Goal: Transaction & Acquisition: Book appointment/travel/reservation

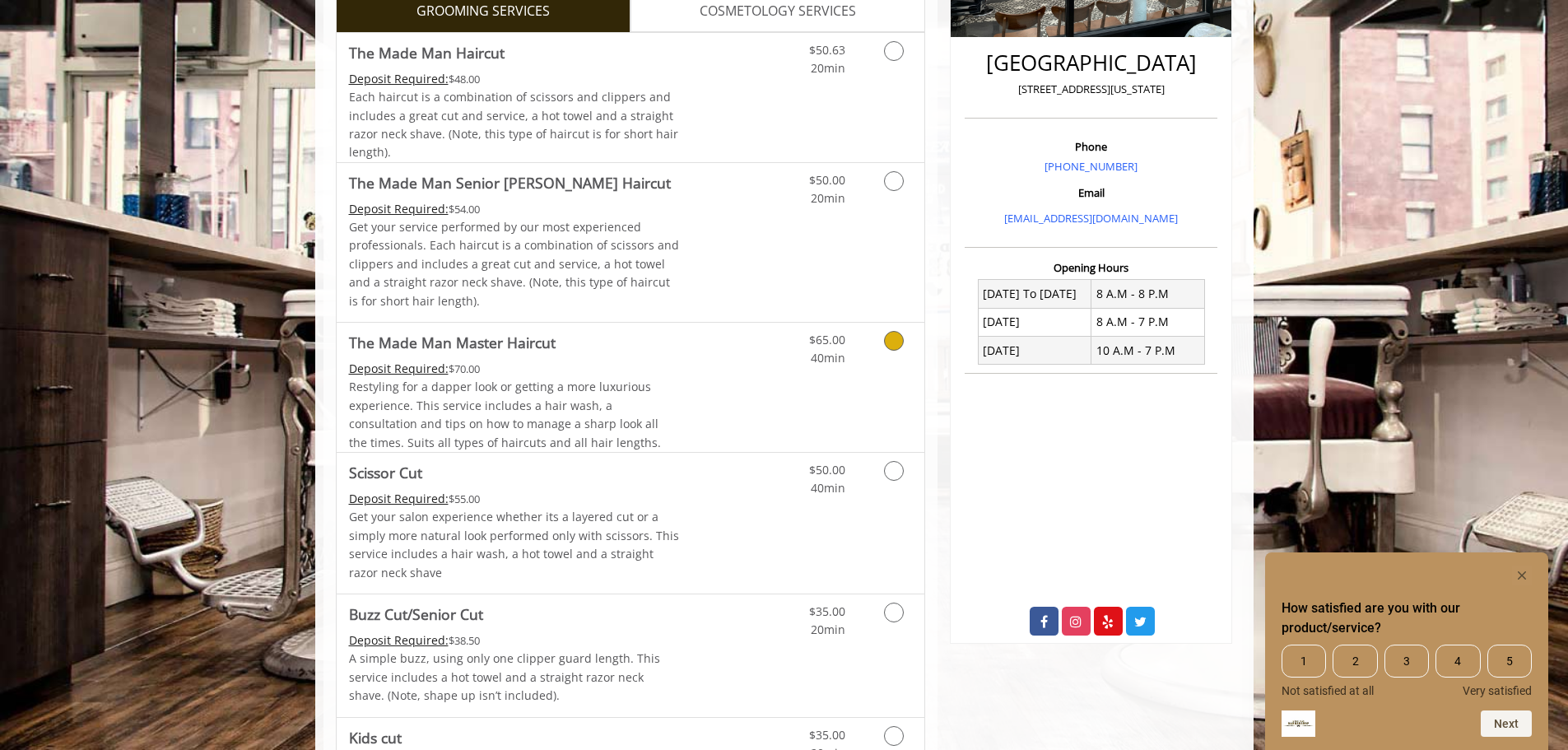
scroll to position [411, 0]
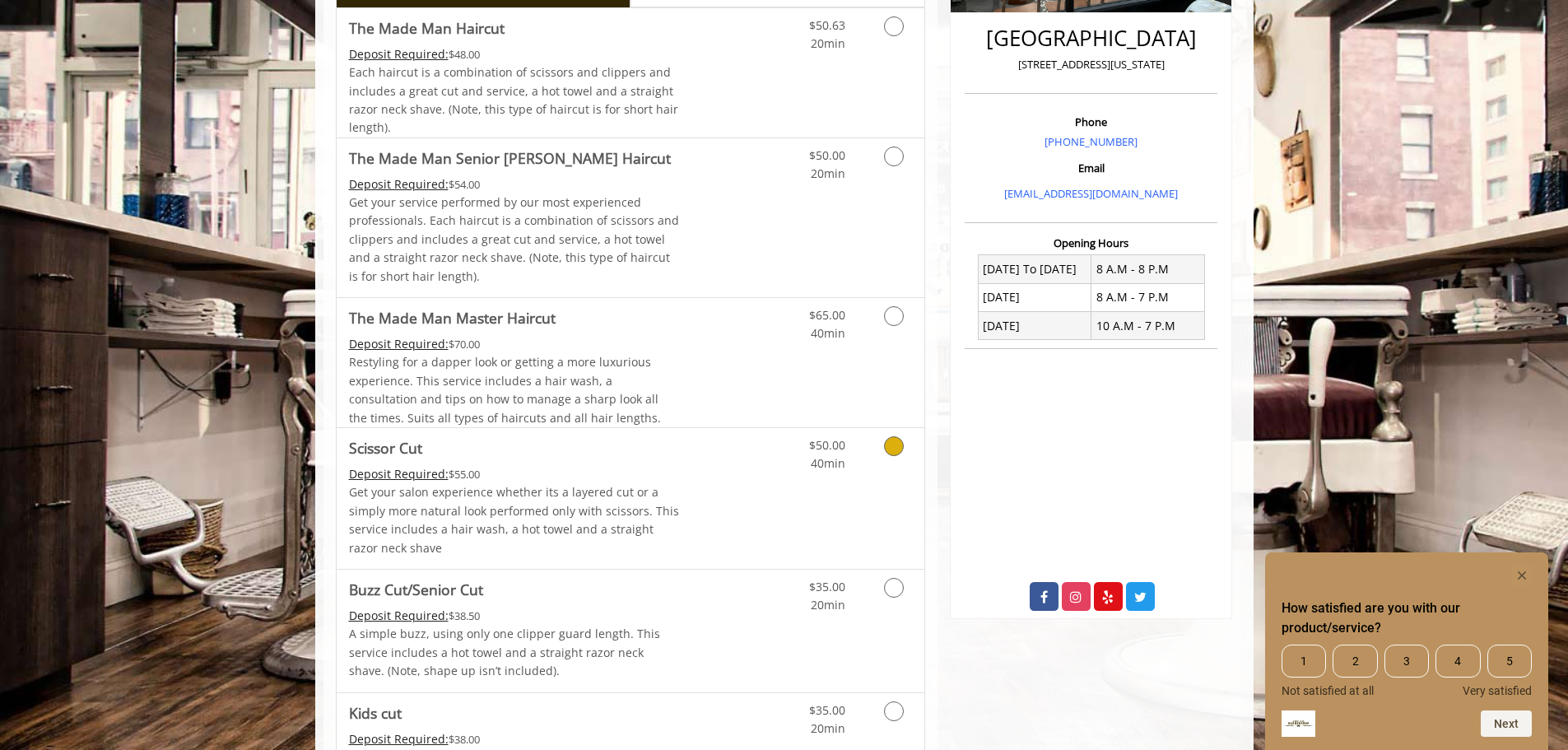
click at [723, 496] on link "Discounted Price" at bounding box center [727, 498] width 98 height 140
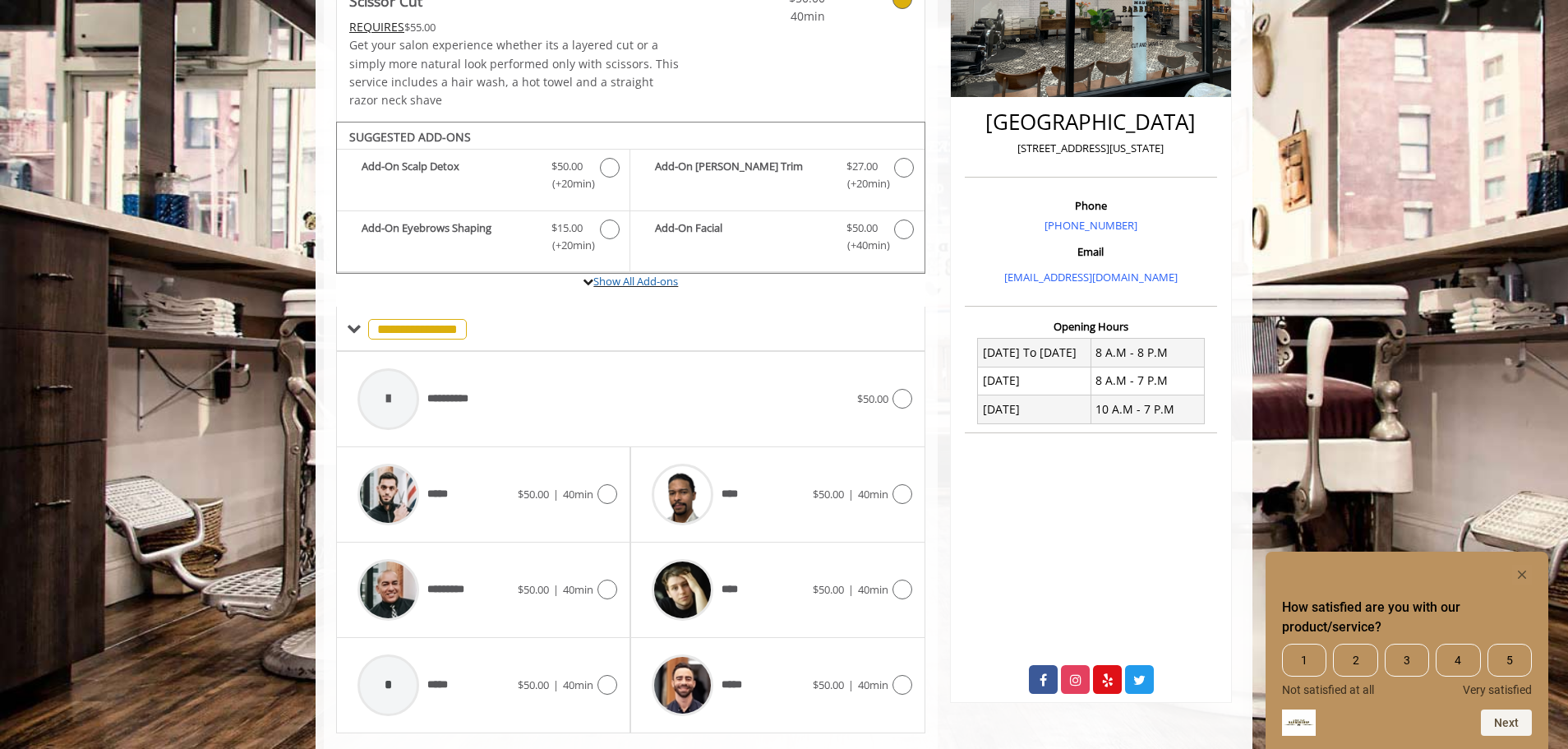
scroll to position [287, 0]
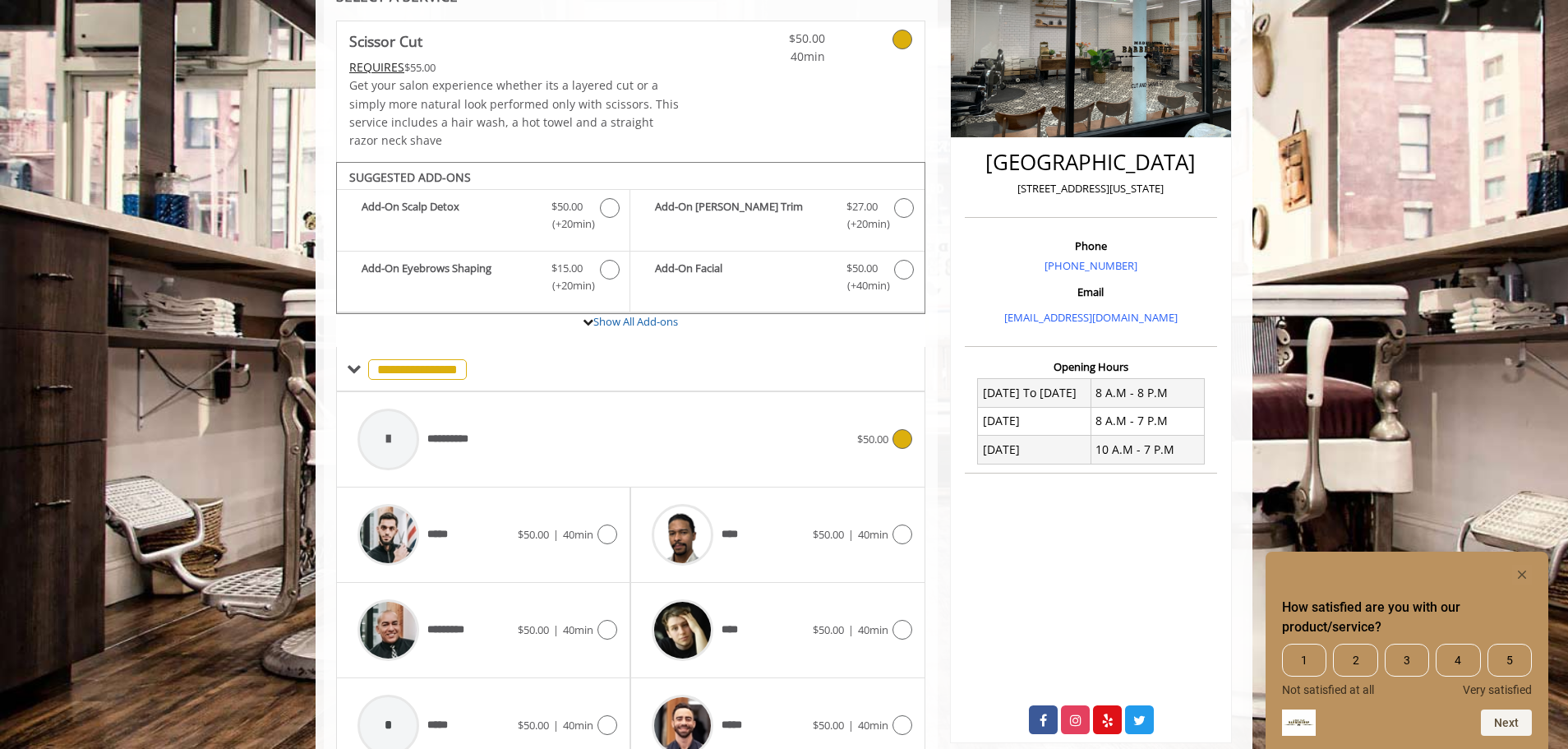
click at [901, 442] on icon at bounding box center [902, 439] width 20 height 20
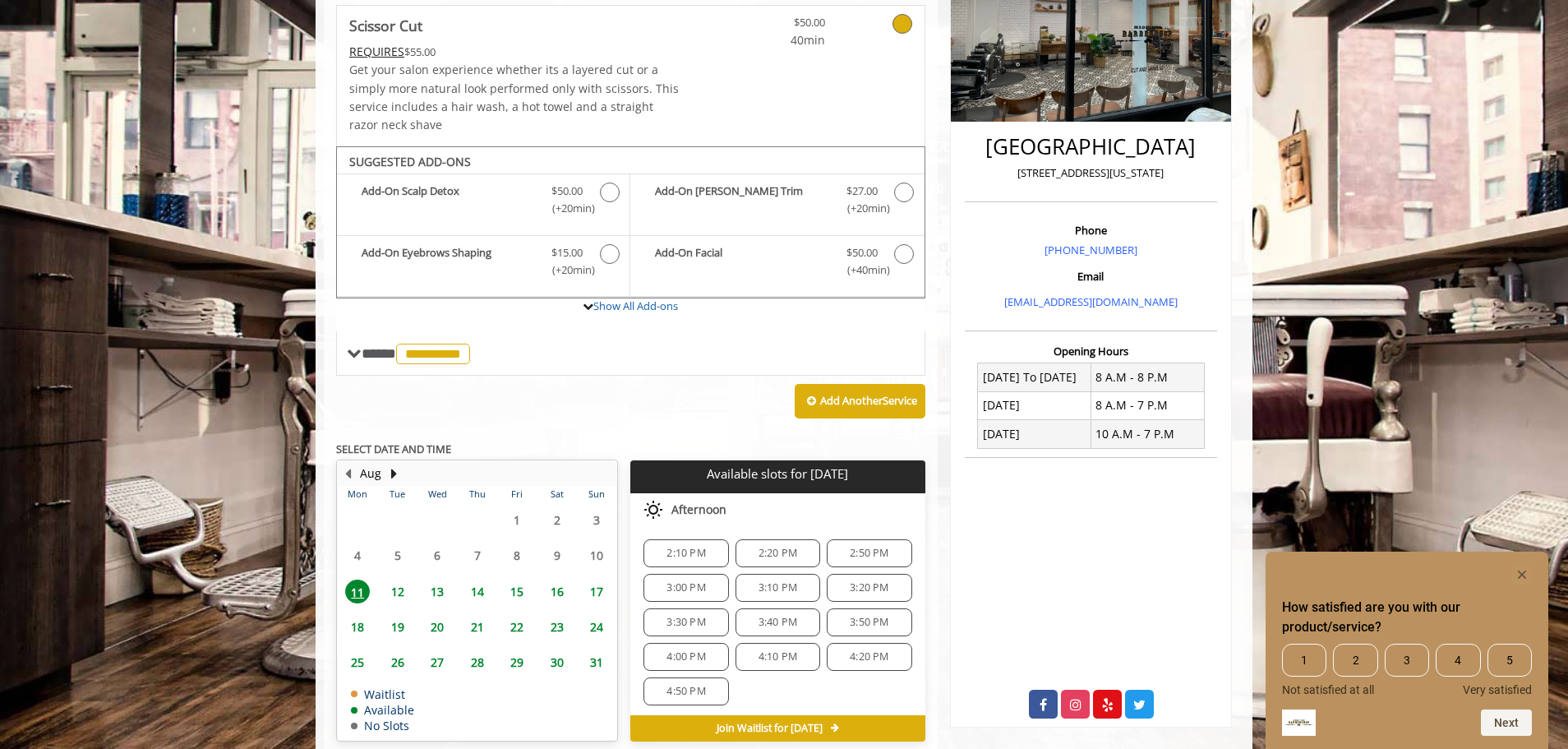
scroll to position [376, 0]
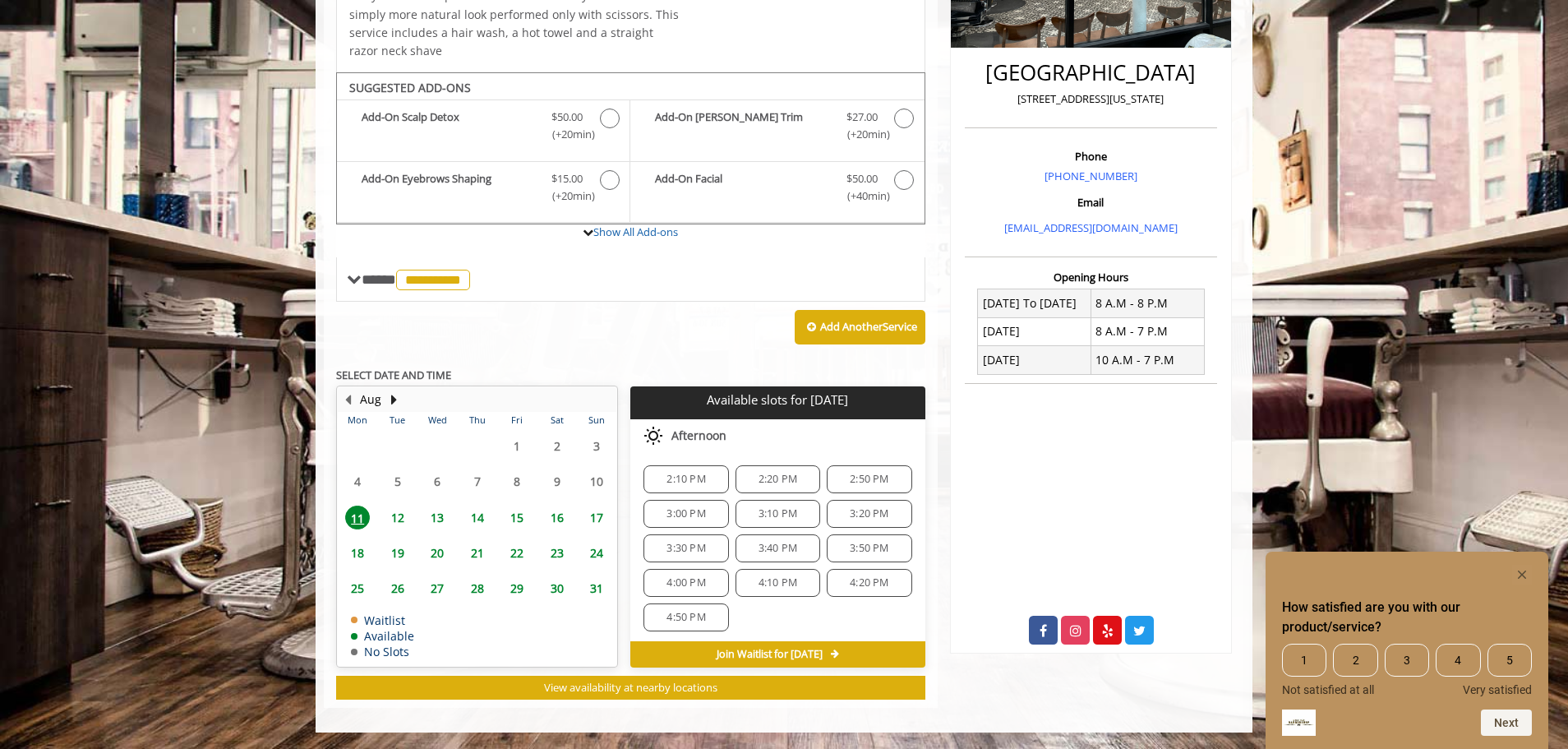
click at [702, 618] on span "4:50 PM" at bounding box center [685, 618] width 39 height 13
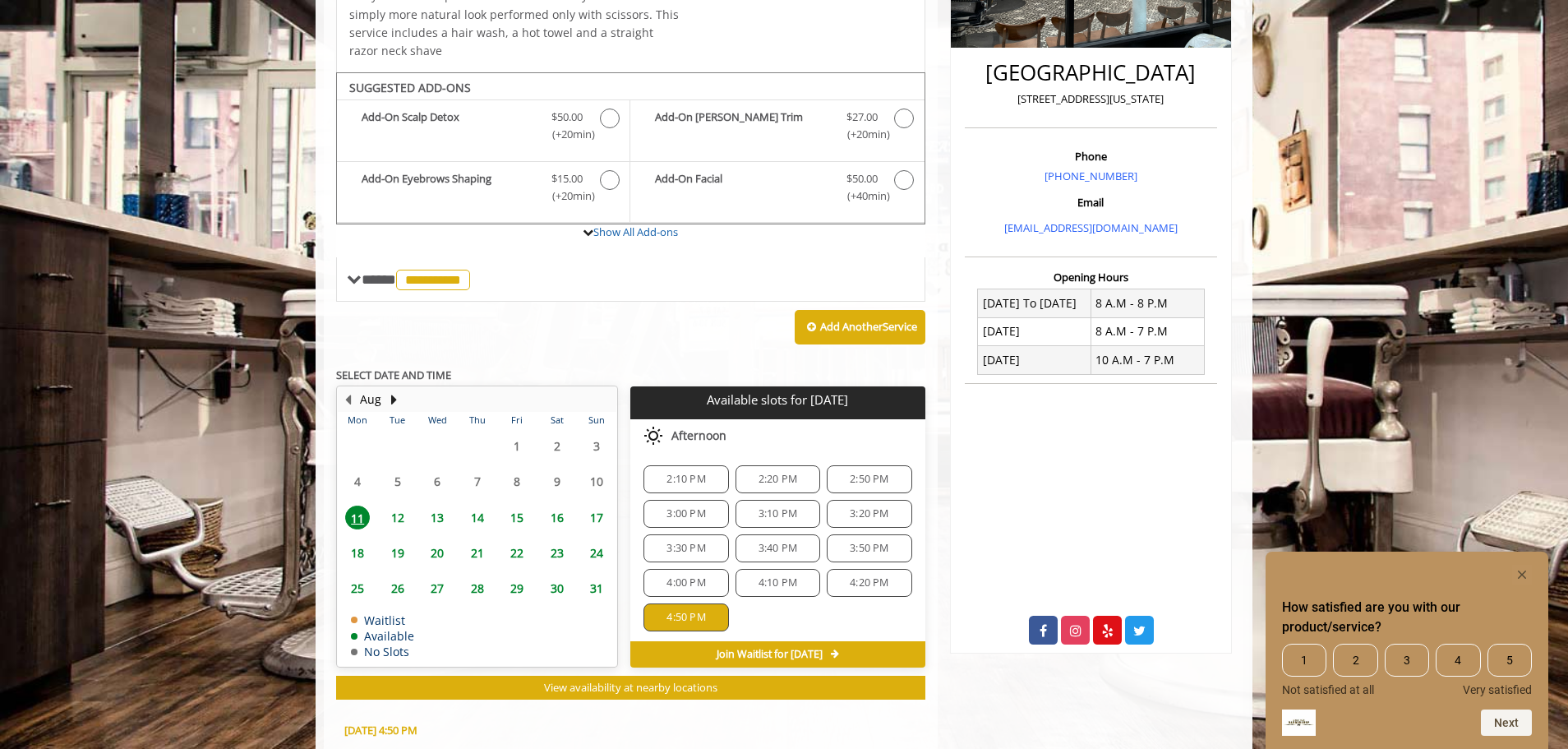
scroll to position [673, 0]
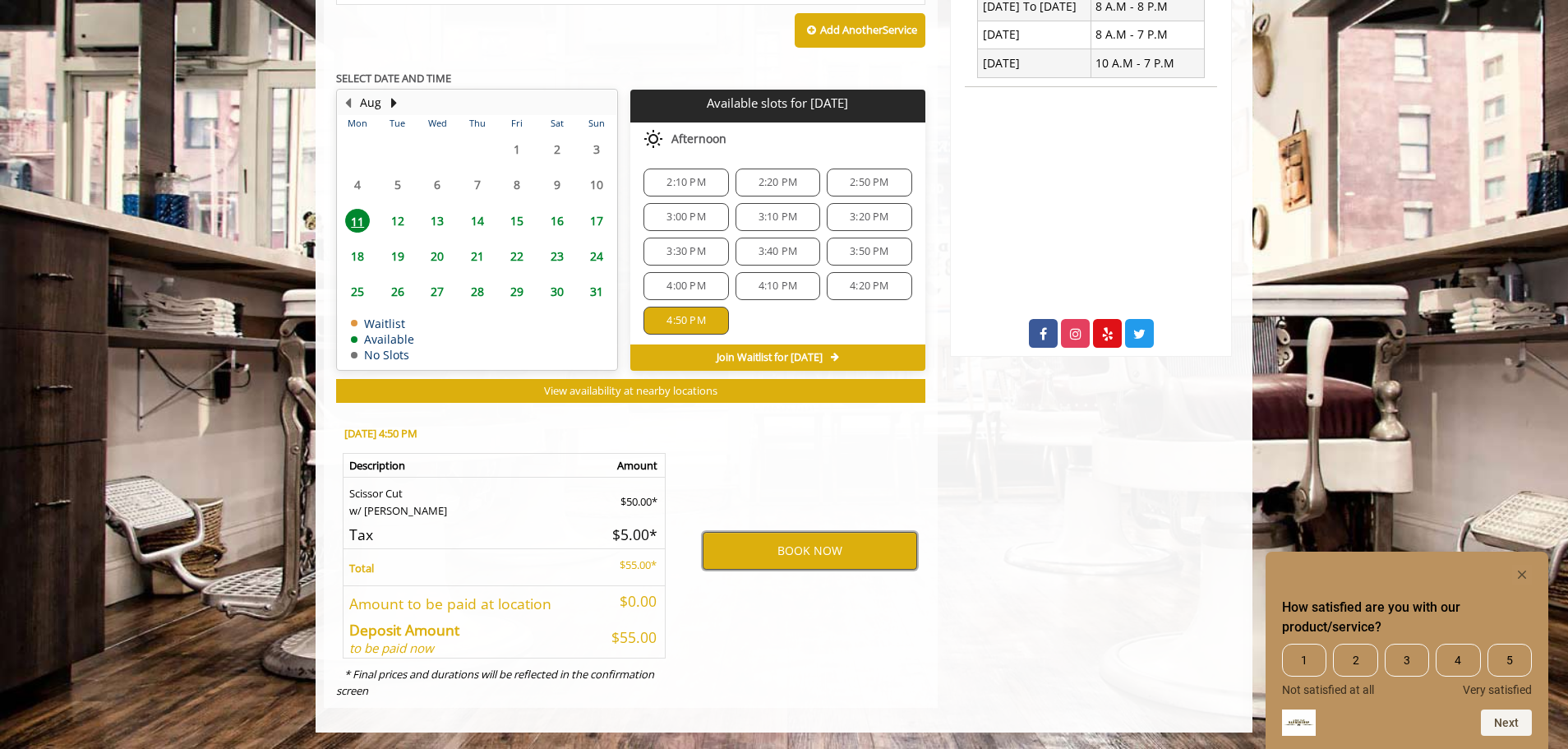
click at [830, 551] on button "BOOK NOW" at bounding box center [810, 551] width 214 height 38
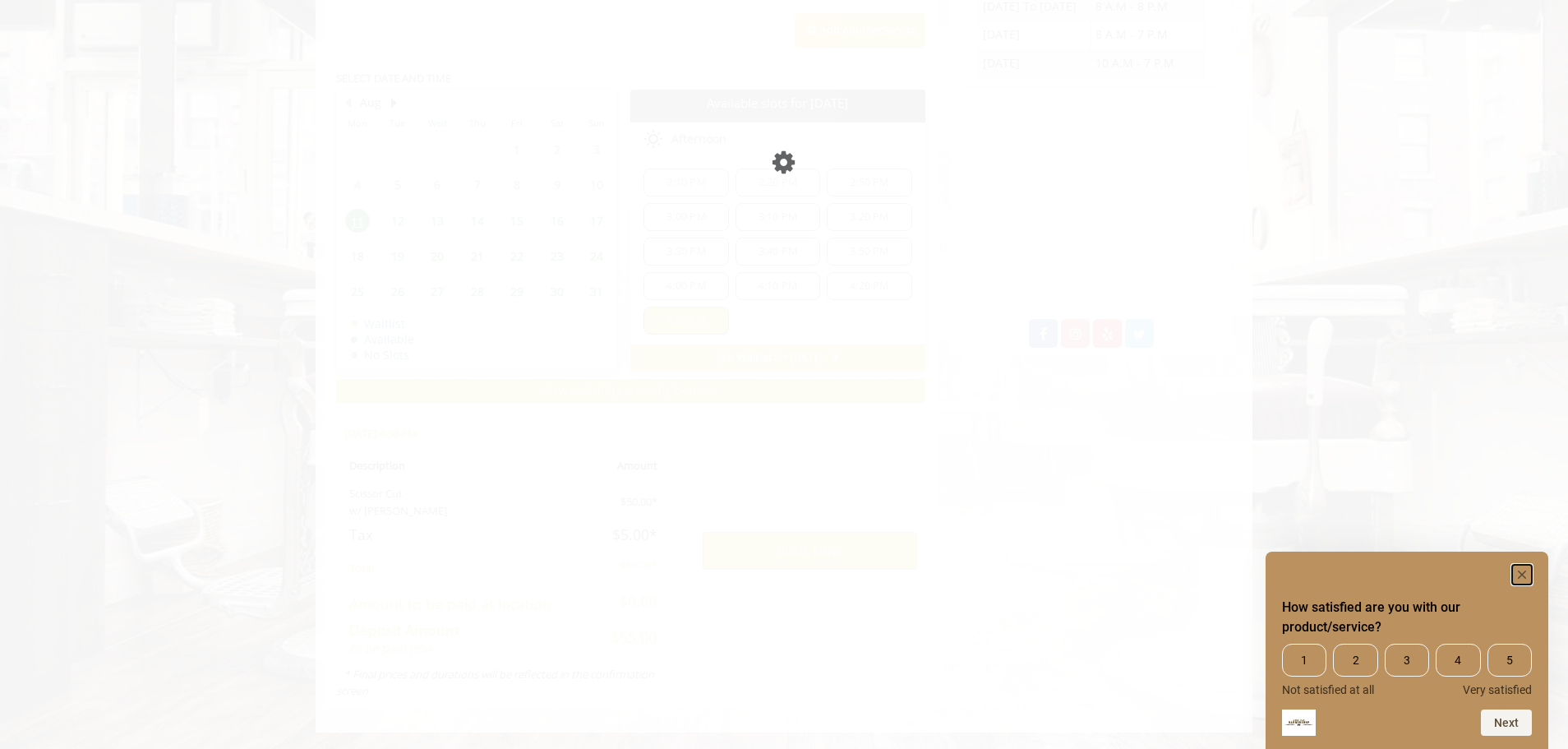
click at [1518, 569] on rect "Hide survey" at bounding box center [1522, 575] width 20 height 20
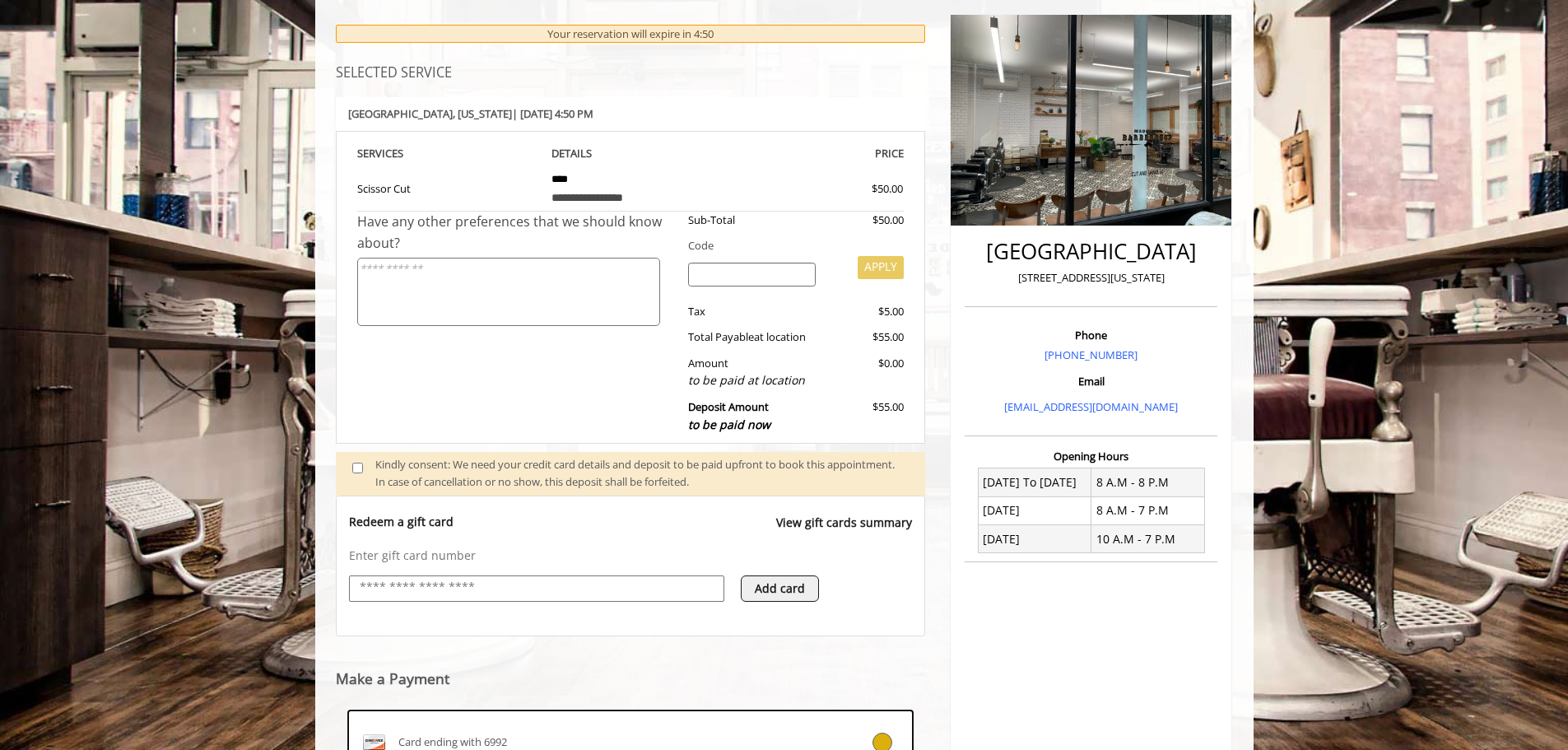
scroll to position [181, 0]
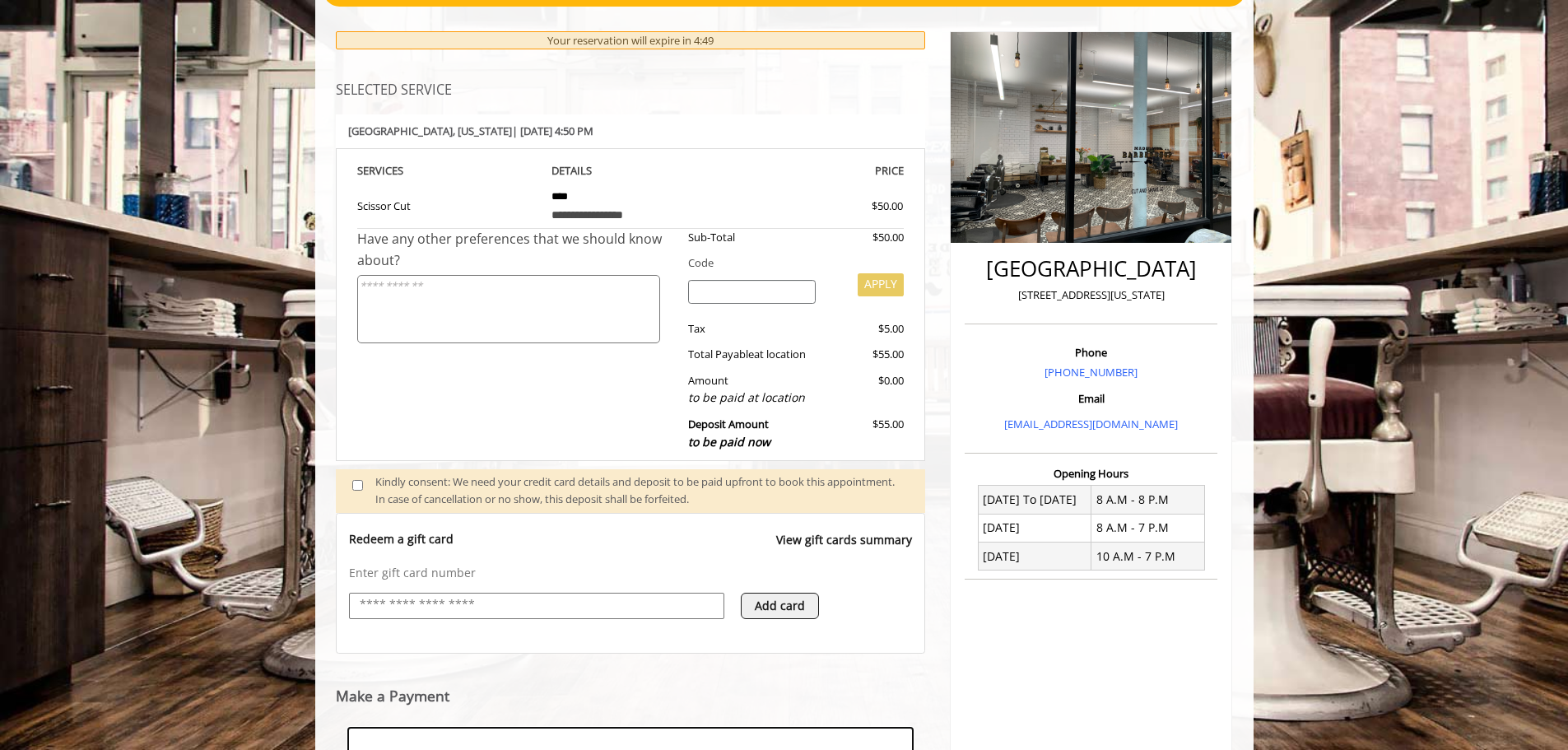
click at [583, 614] on input "text" at bounding box center [537, 605] width 358 height 20
click at [761, 573] on p "Enter gift card number" at bounding box center [631, 573] width 564 height 17
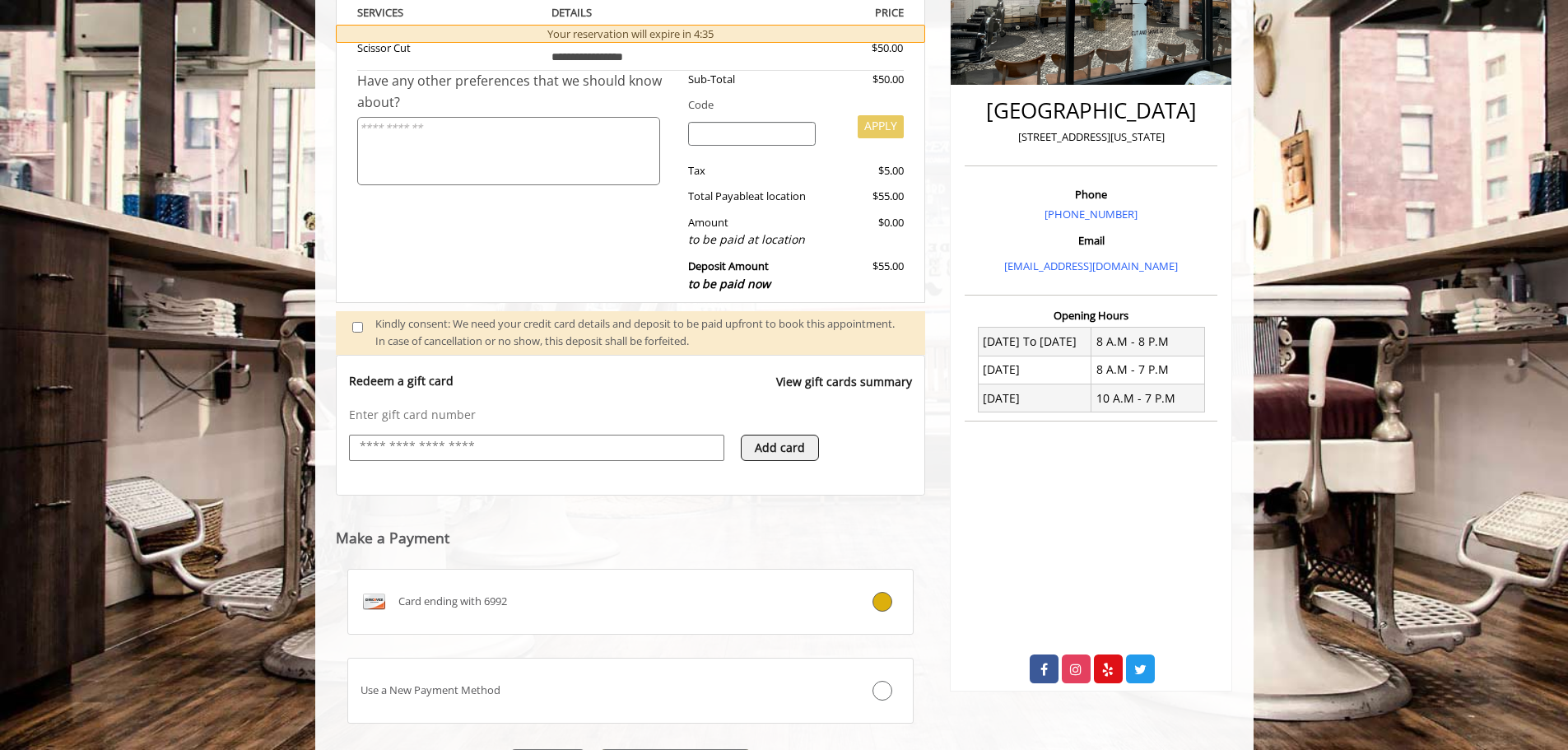
scroll to position [433, 0]
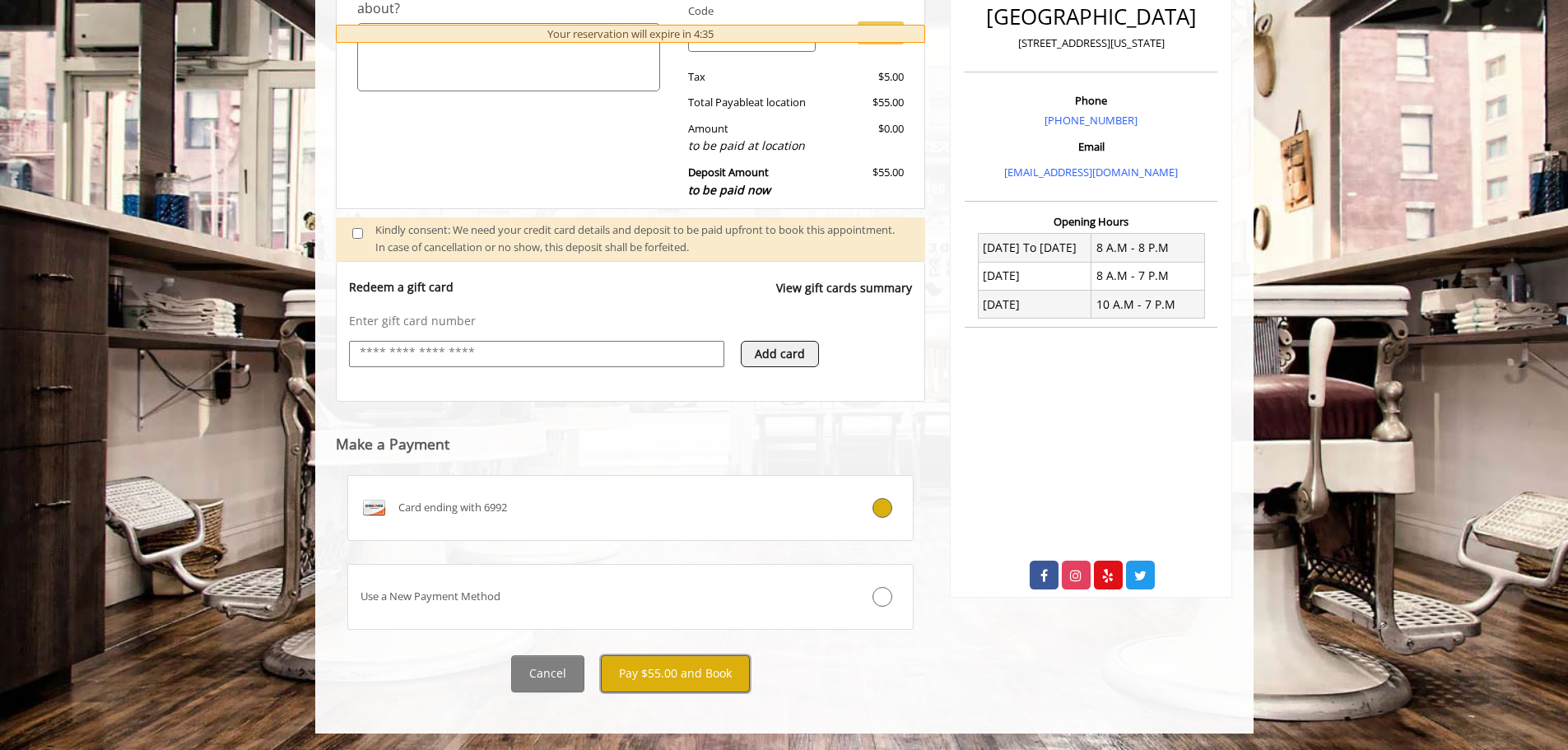
click at [674, 678] on button "Pay $55.00 and Book" at bounding box center [675, 673] width 149 height 37
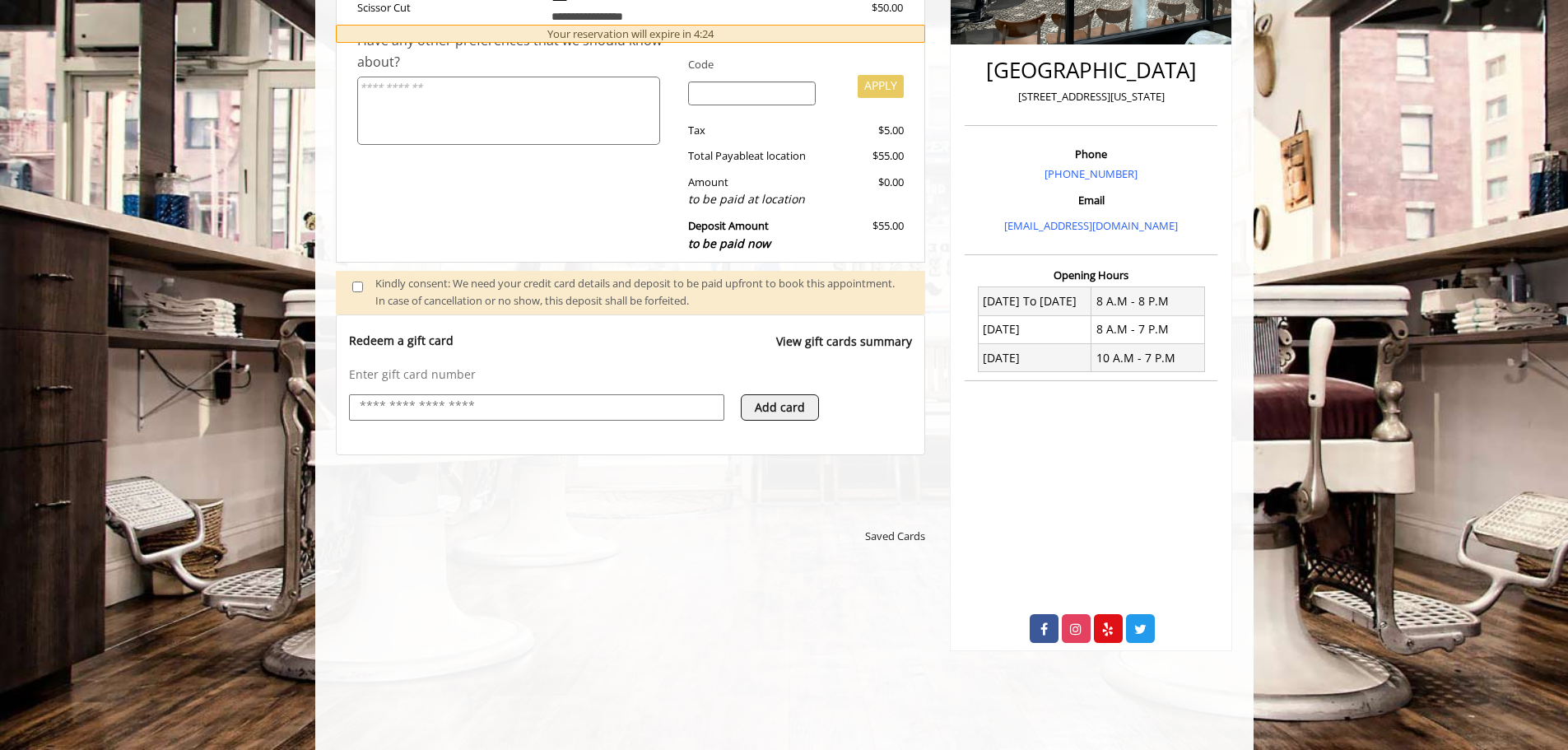
scroll to position [351, 0]
